Goal: Task Accomplishment & Management: Manage account settings

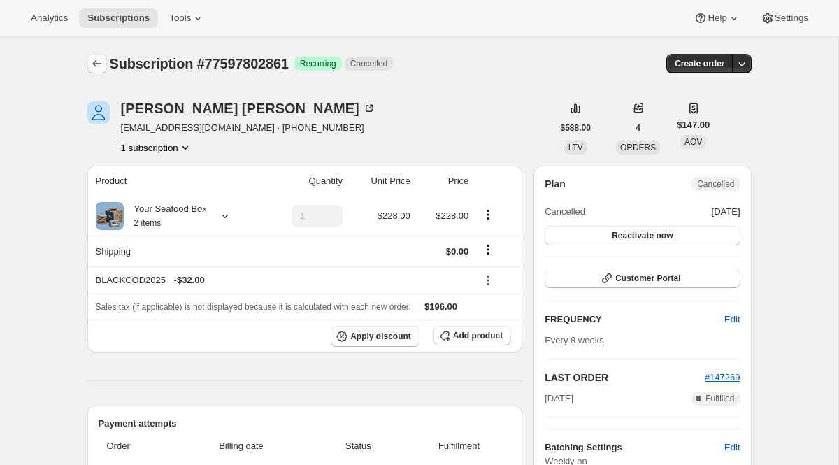
click at [103, 64] on icon "Subscriptions" at bounding box center [97, 64] width 14 height 14
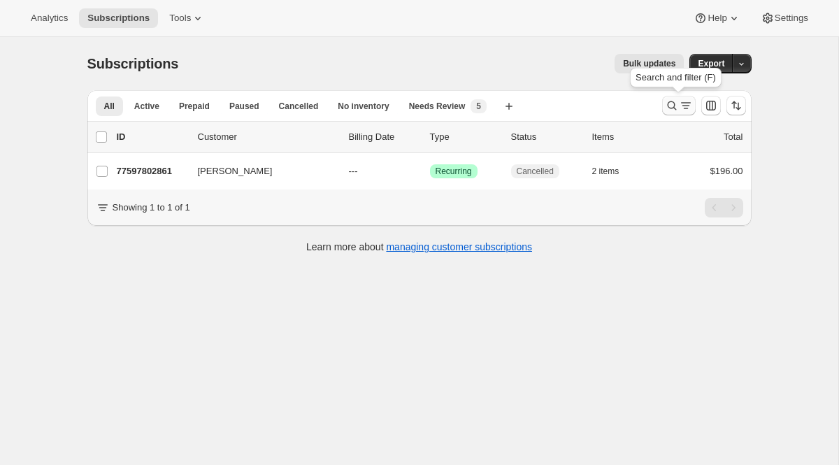
click at [679, 99] on icon "Search and filter results" at bounding box center [686, 106] width 14 height 14
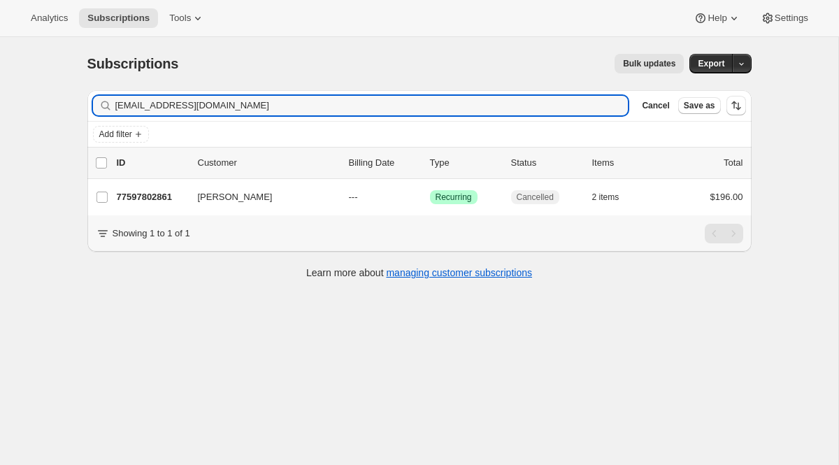
drag, startPoint x: 255, startPoint y: 97, endPoint x: 102, endPoint y: 96, distance: 153.0
click at [102, 97] on div "[EMAIL_ADDRESS][DOMAIN_NAME] Clear" at bounding box center [360, 106] width 535 height 20
drag, startPoint x: 224, startPoint y: 109, endPoint x: 57, endPoint y: 100, distance: 167.3
click at [57, 100] on div "Subscriptions. This page is ready Subscriptions Bulk updates More actions Bulk …" at bounding box center [419, 269] width 838 height 465
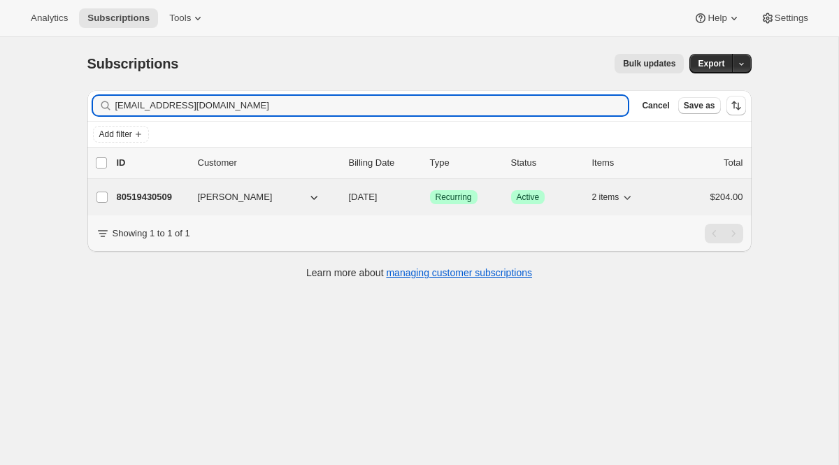
type input "[EMAIL_ADDRESS][DOMAIN_NAME]"
click at [458, 192] on span "Recurring" at bounding box center [453, 196] width 36 height 11
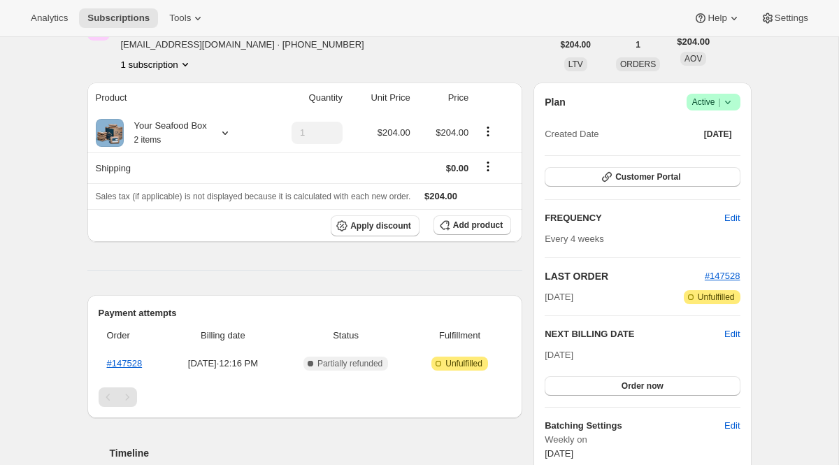
scroll to position [75, 0]
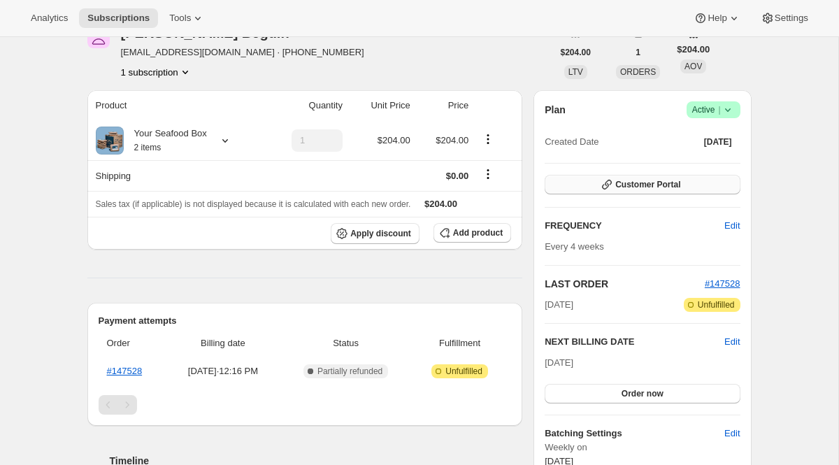
click at [607, 183] on icon "button" at bounding box center [607, 185] width 14 height 14
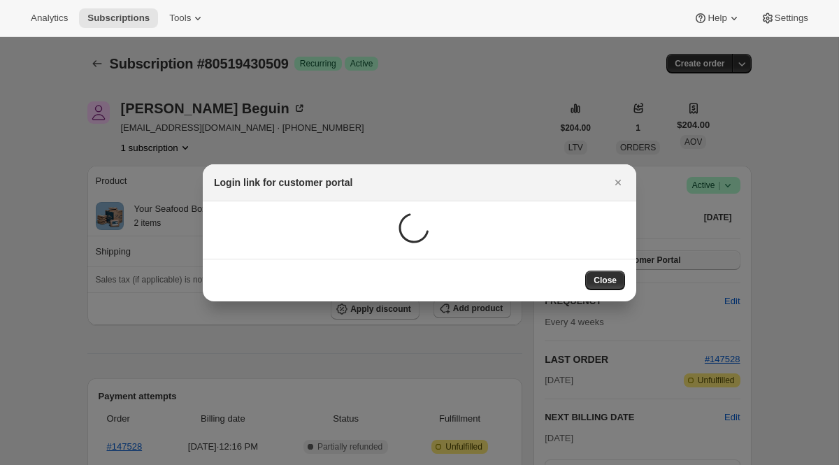
scroll to position [0, 0]
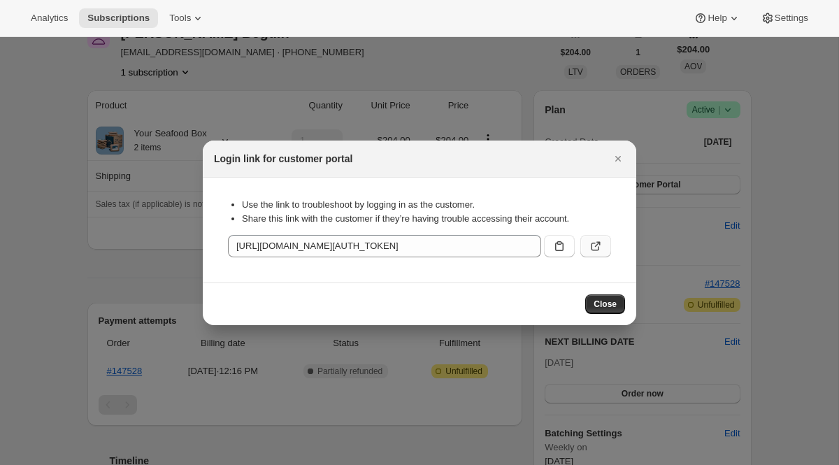
click at [598, 256] on button ":r255:" at bounding box center [595, 246] width 31 height 22
click at [616, 159] on icon "Close" at bounding box center [618, 159] width 6 height 6
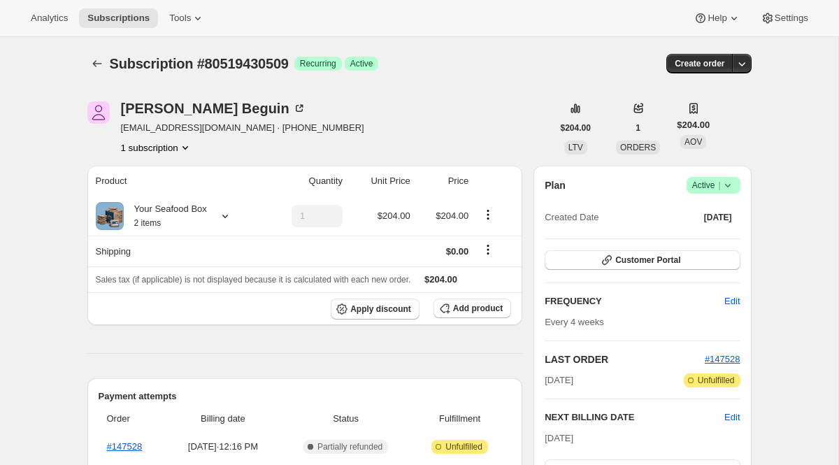
click at [88, 61] on button "Subscriptions" at bounding box center [97, 64] width 20 height 20
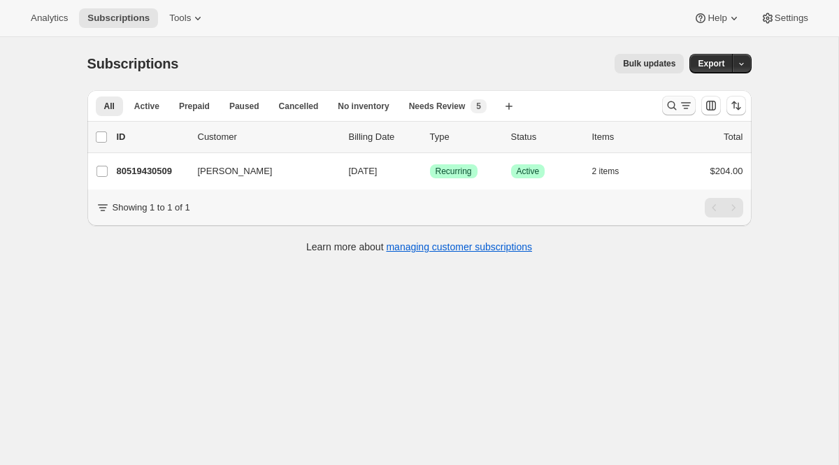
click at [663, 108] on button "Search and filter results" at bounding box center [679, 106] width 34 height 20
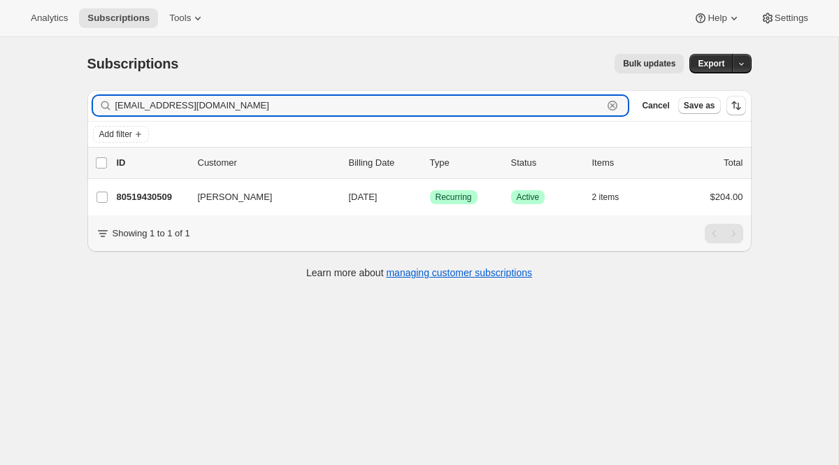
drag, startPoint x: 326, startPoint y: 101, endPoint x: 6, endPoint y: 94, distance: 319.4
click at [6, 94] on div "Subscriptions. This page is ready Subscriptions Bulk updates More actions Bulk …" at bounding box center [419, 269] width 838 height 465
paste input "susangaca"
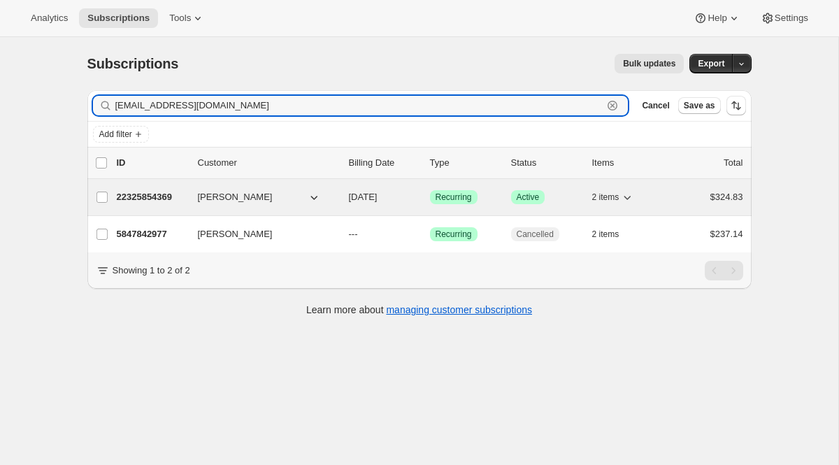
type input "[EMAIL_ADDRESS][DOMAIN_NAME]"
click at [456, 198] on span "Recurring" at bounding box center [453, 196] width 36 height 11
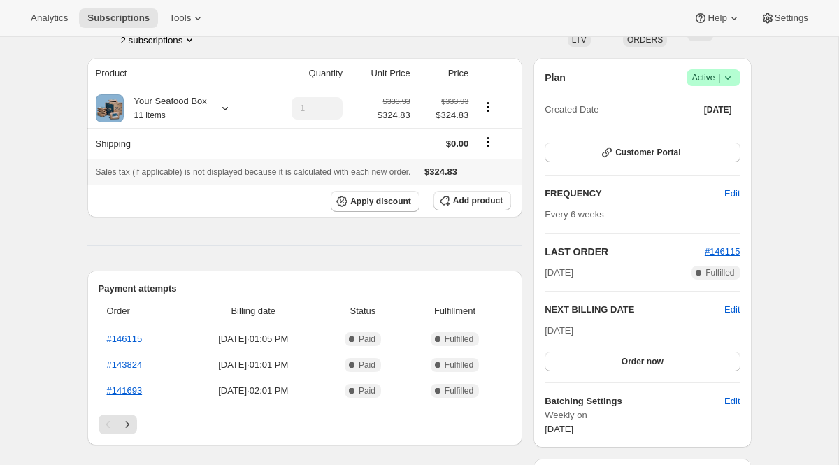
scroll to position [156, 0]
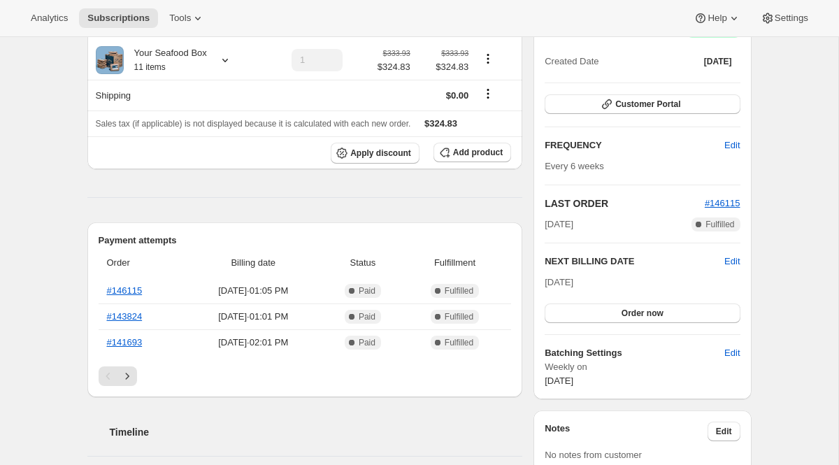
click at [568, 302] on div "[DATE] Order now" at bounding box center [641, 299] width 195 height 48
click at [568, 316] on button "Order now" at bounding box center [641, 313] width 195 height 20
click at [568, 316] on button "Click to confirm" at bounding box center [641, 313] width 195 height 20
